Goal: Transaction & Acquisition: Purchase product/service

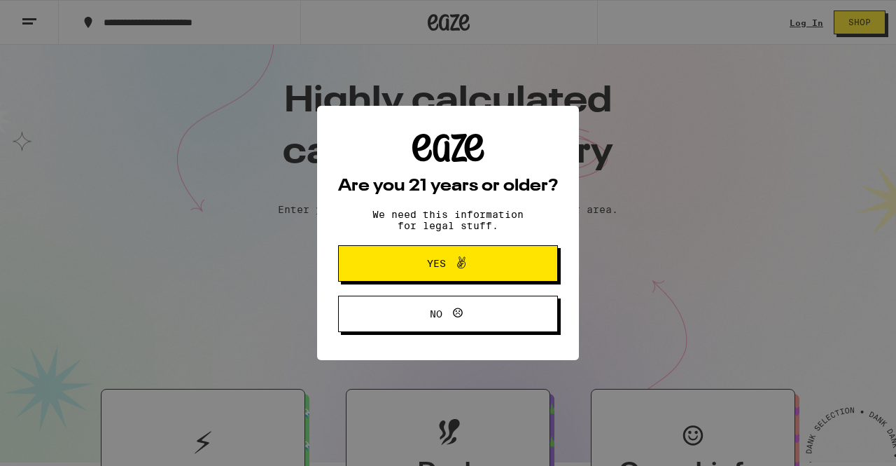
click at [450, 264] on span at bounding box center [458, 263] width 24 height 18
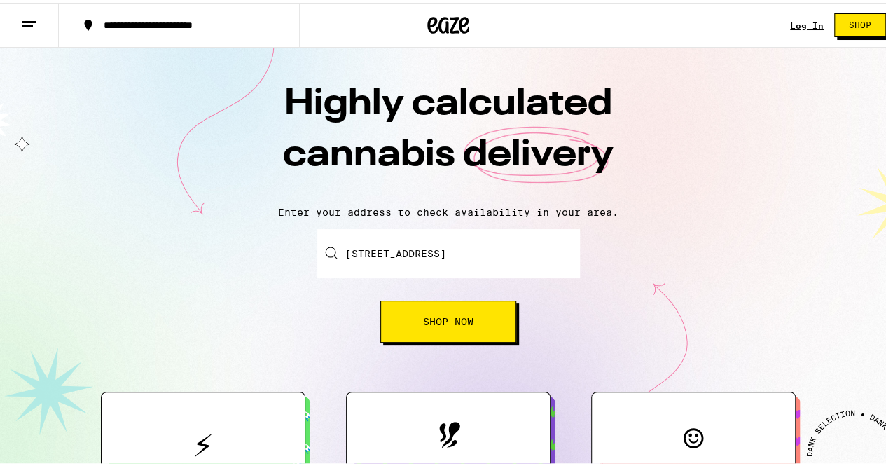
click at [433, 328] on button "Shop Now" at bounding box center [448, 319] width 136 height 42
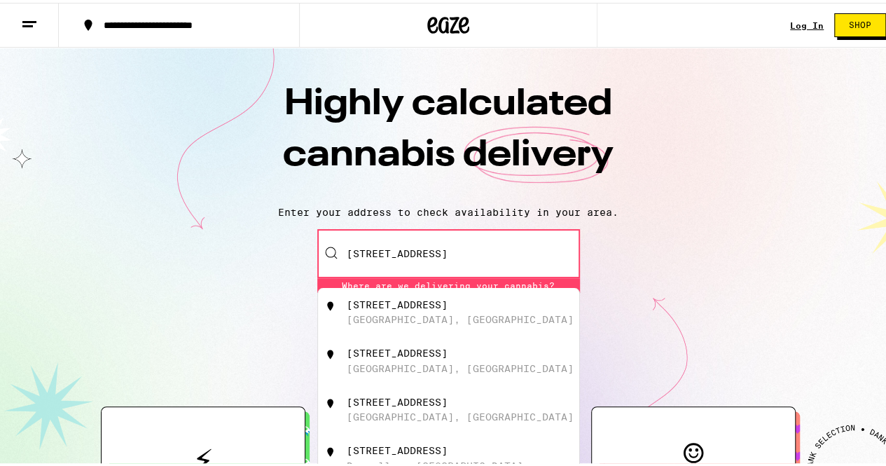
click at [419, 307] on div "[STREET_ADDRESS]" at bounding box center [397, 301] width 101 height 11
type input "[STREET_ADDRESS]"
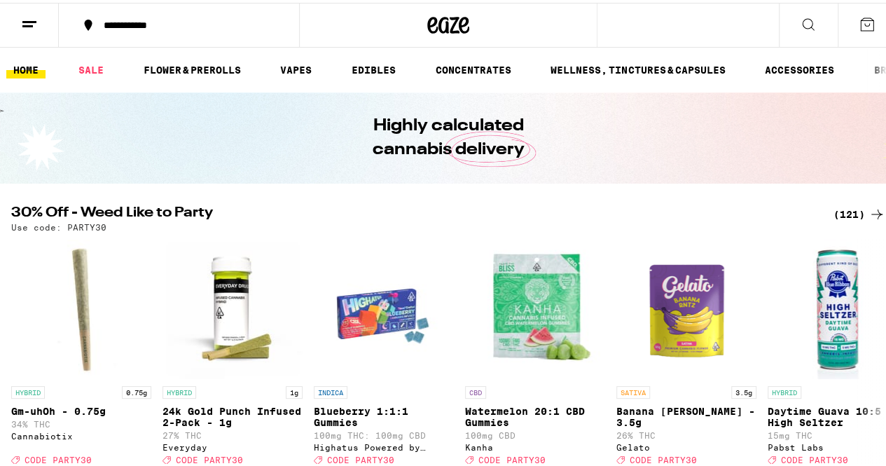
click at [847, 211] on div "(121)" at bounding box center [859, 211] width 52 height 17
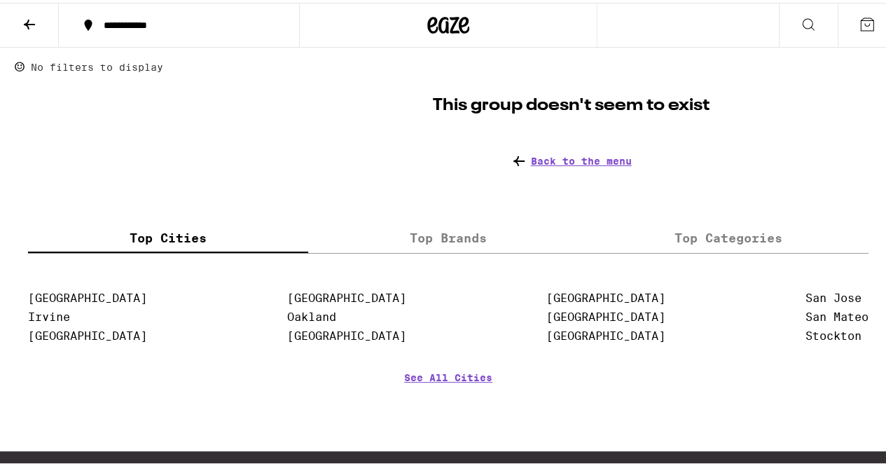
click at [40, 22] on button at bounding box center [29, 23] width 59 height 44
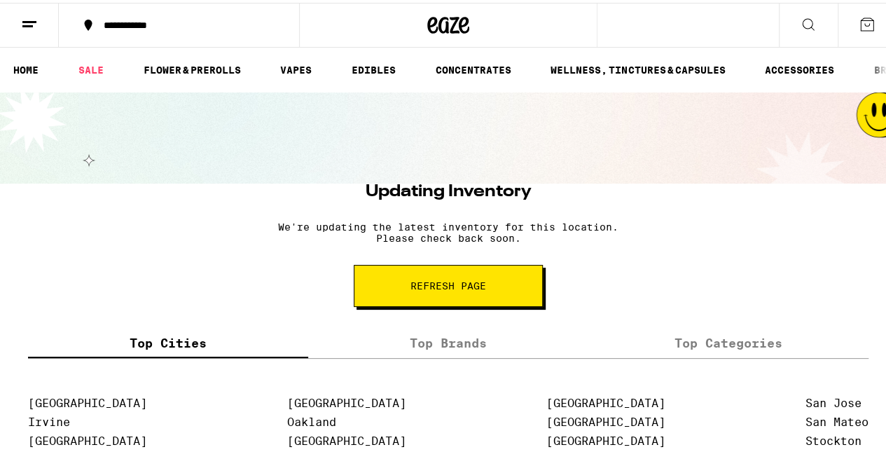
click at [452, 288] on span "Refresh page" at bounding box center [448, 283] width 76 height 10
click at [38, 70] on link "HOME" at bounding box center [25, 67] width 39 height 17
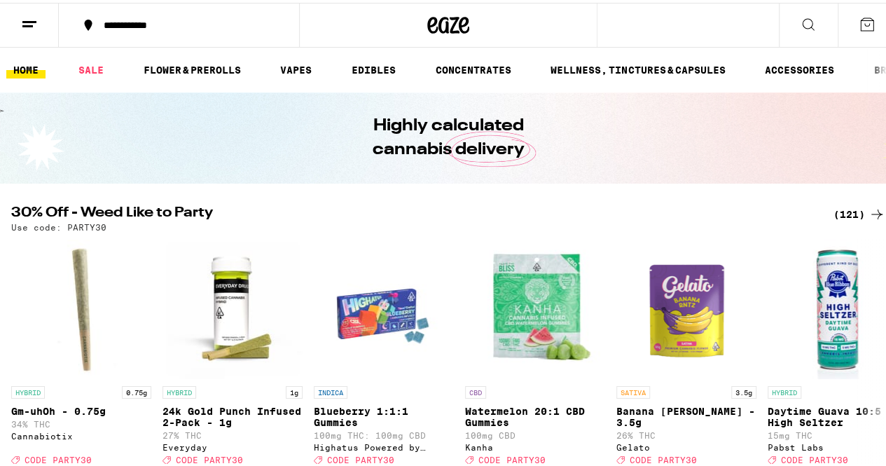
scroll to position [99, 0]
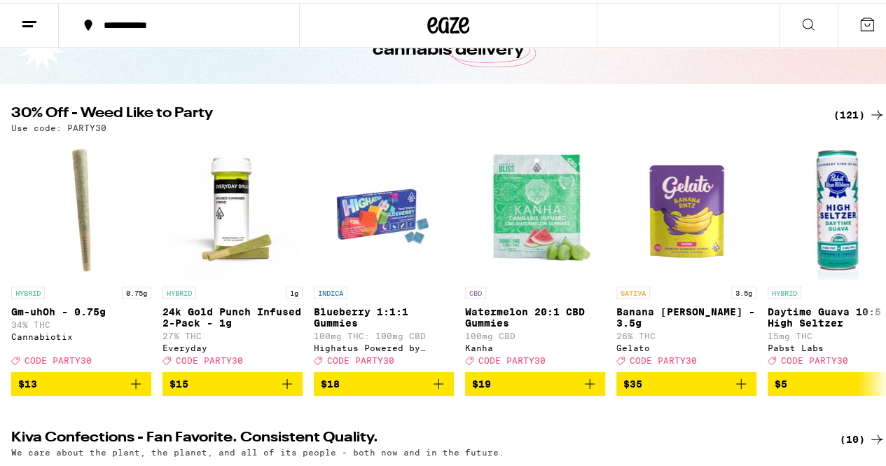
click at [843, 114] on div "(121)" at bounding box center [859, 112] width 52 height 17
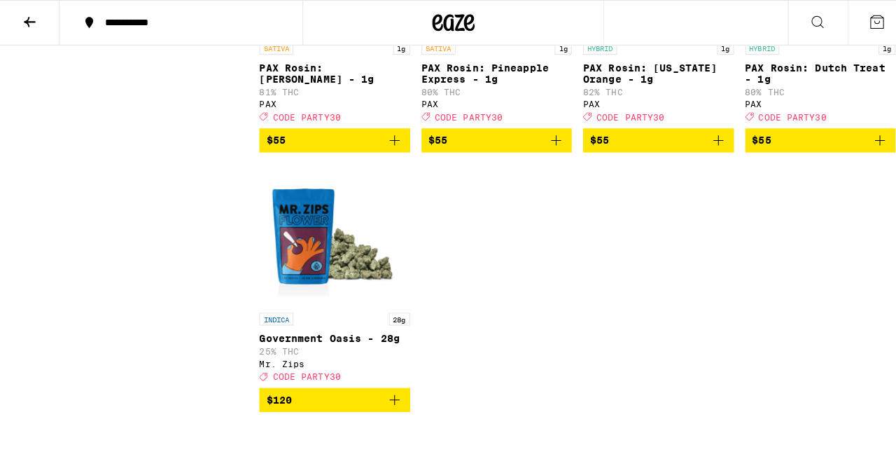
scroll to position [8047, 0]
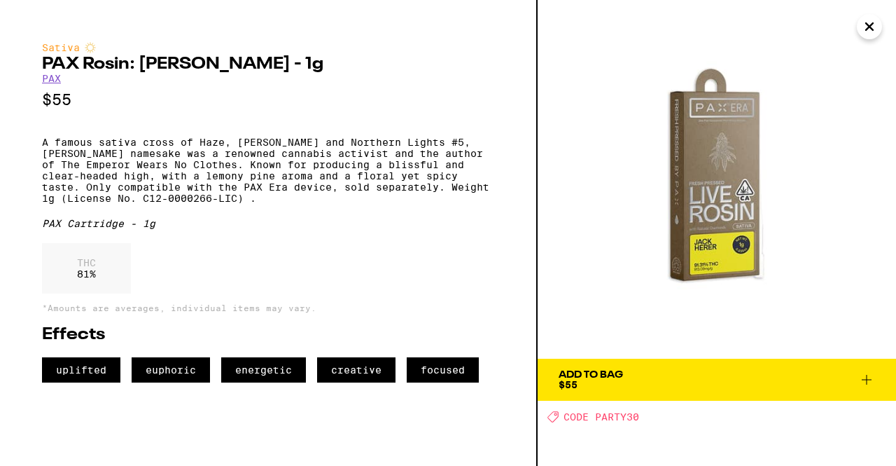
click at [730, 211] on img at bounding box center [717, 179] width 358 height 358
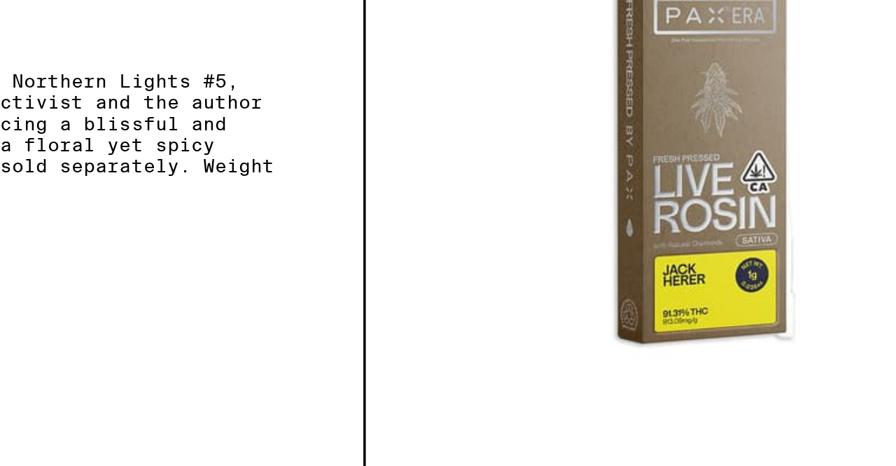
click at [730, 211] on img at bounding box center [717, 179] width 358 height 358
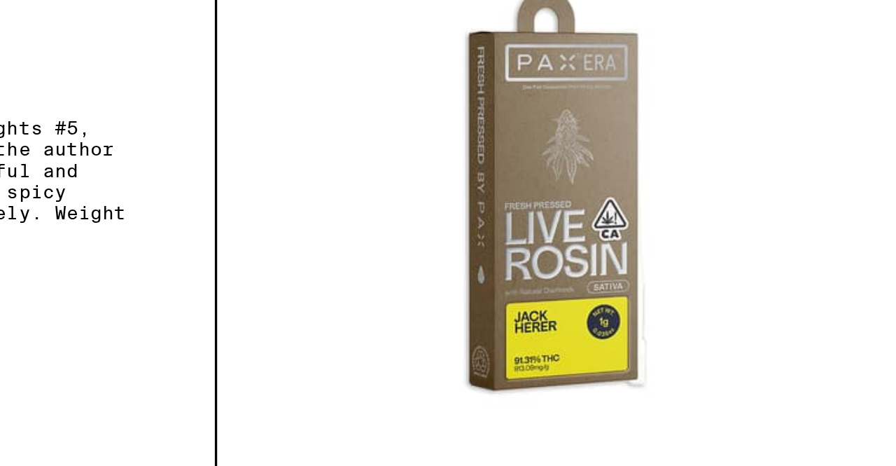
scroll to position [8047, 0]
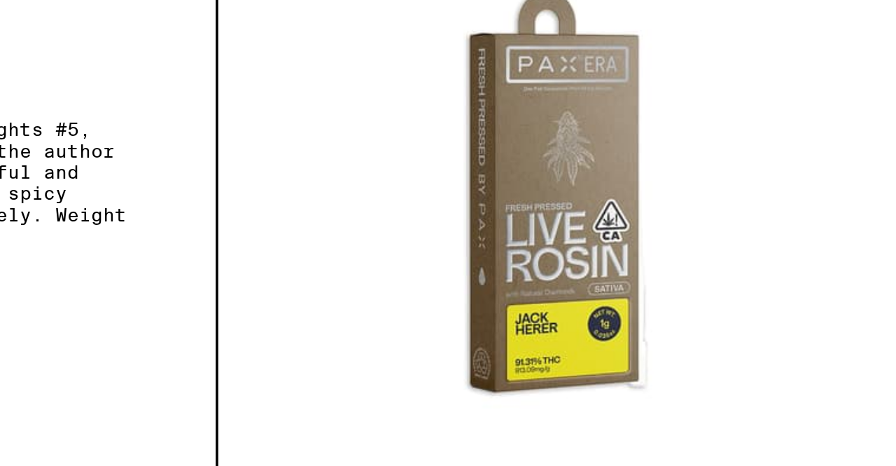
click at [550, 179] on img at bounding box center [717, 179] width 358 height 358
click at [545, 108] on img at bounding box center [717, 179] width 358 height 358
